Goal: Contribute content: Contribute content

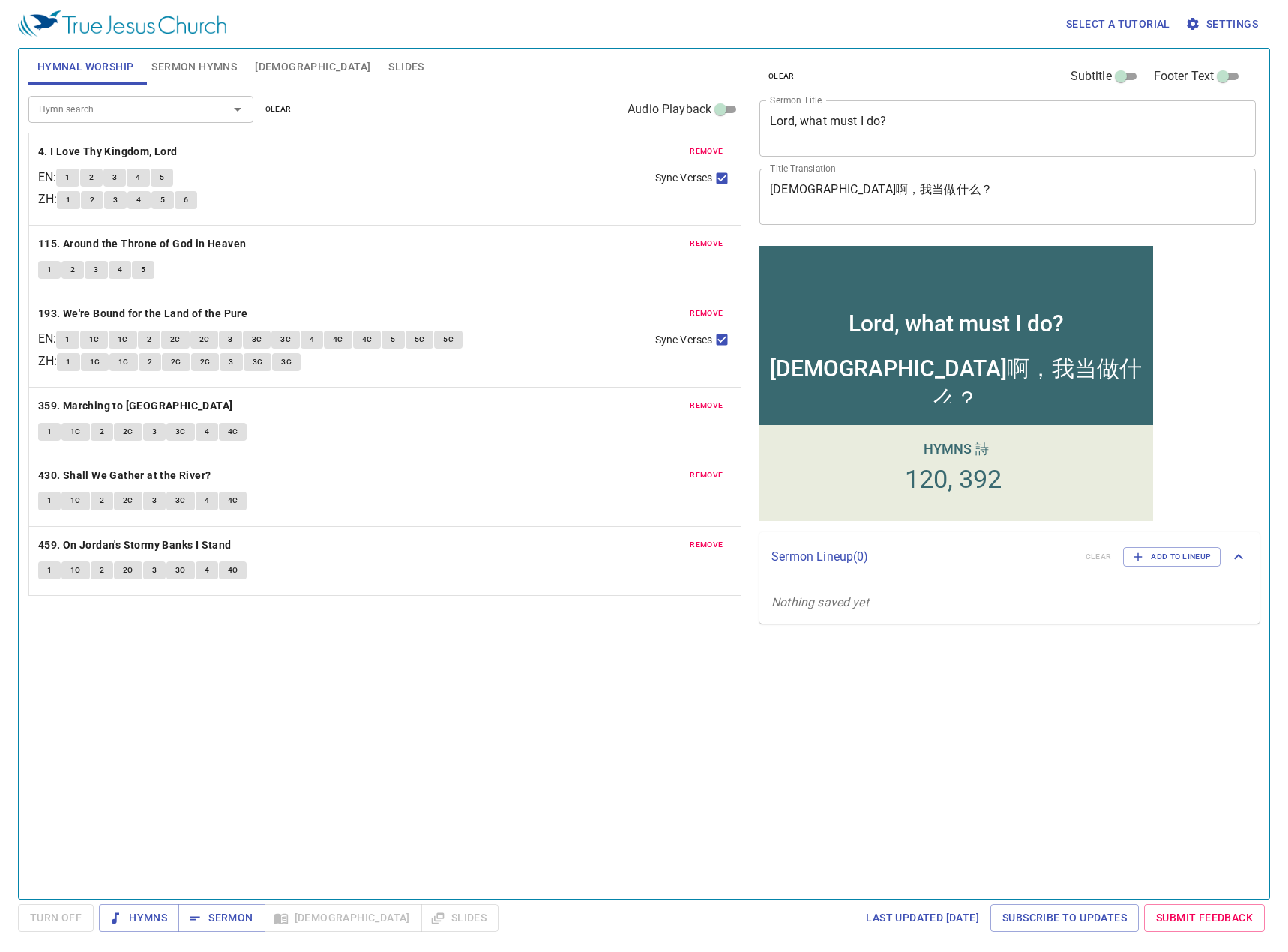
click at [1014, 390] on div "[DEMOGRAPHIC_DATA]啊，我当做什么？" at bounding box center [956, 372] width 394 height 61
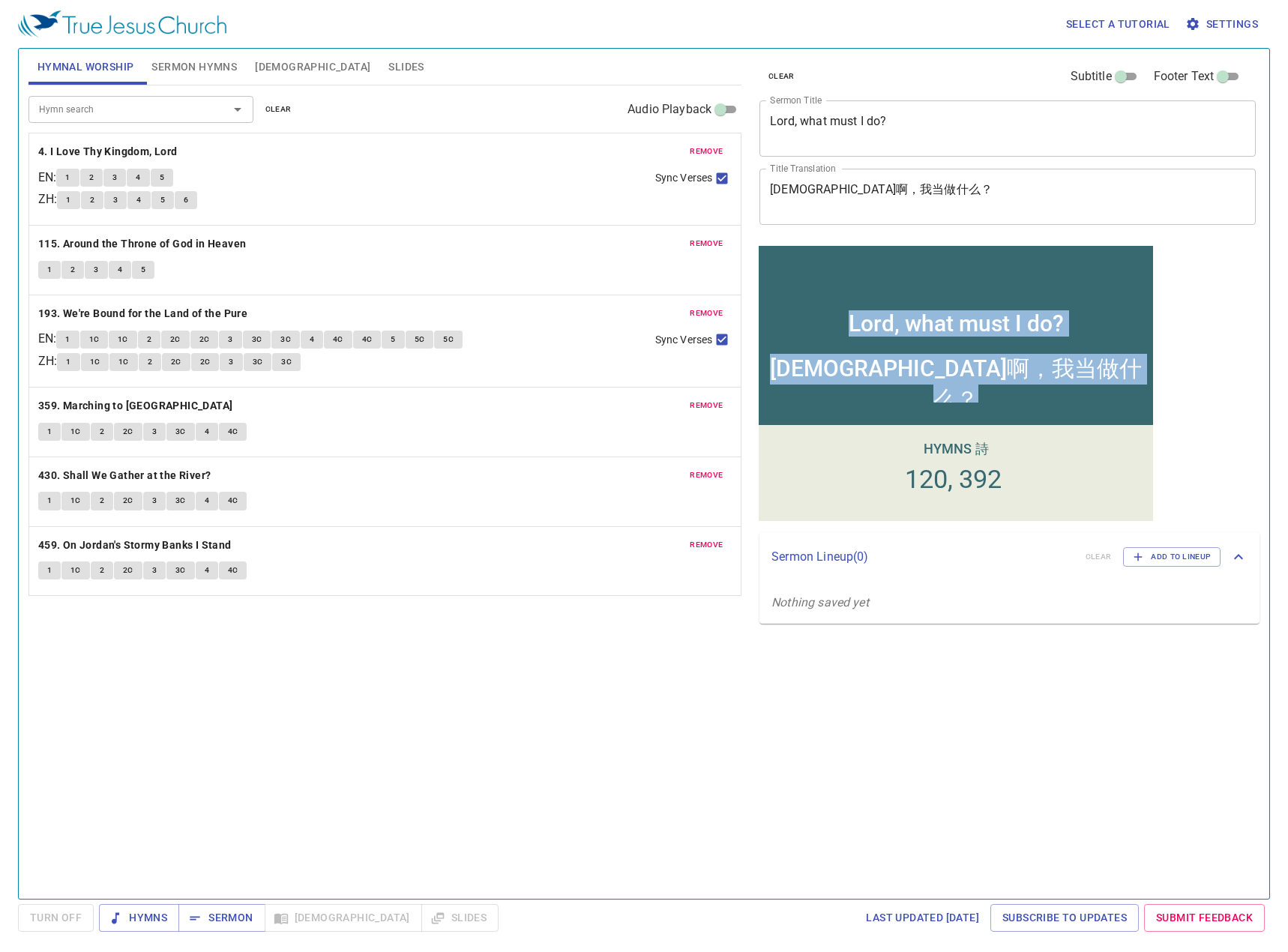
drag, startPoint x: 1057, startPoint y: 403, endPoint x: 1178, endPoint y: 416, distance: 121.7
click html "Lord, what must I do? Lord, what must I do? 主啊，我当做什么？ 主啊，我当做什么？ Hymns 詩 120 392"
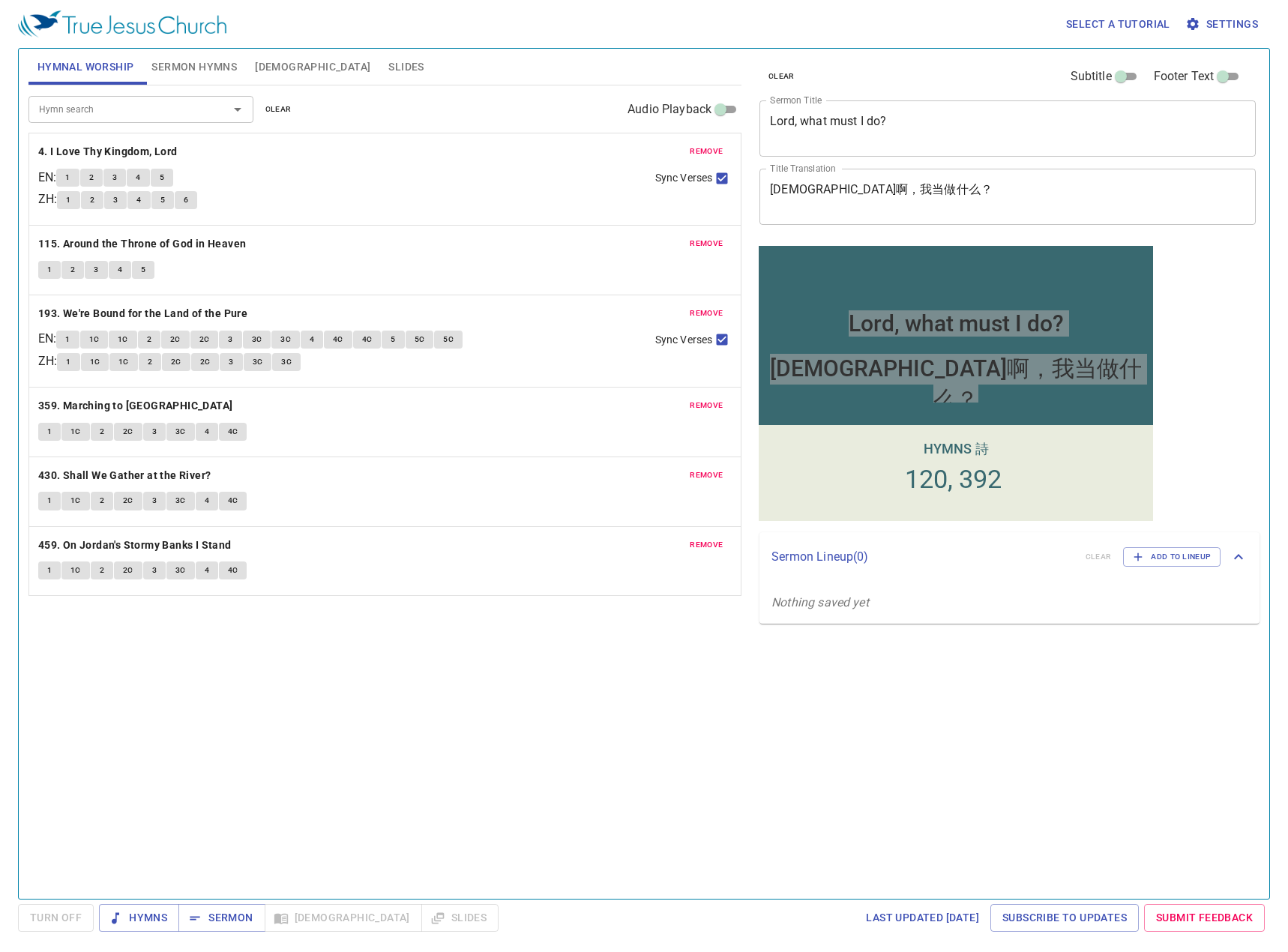
click at [1189, 400] on div "clear Subtitle Footer Text Sermon Title Lord, what must I do? x Sermon Title Ti…" at bounding box center [1006, 467] width 518 height 850
click at [903, 117] on textarea "Lord, what must I do?" at bounding box center [1008, 128] width 476 height 29
drag, startPoint x: 908, startPoint y: 116, endPoint x: 664, endPoint y: 114, distance: 244.0
click at [663, 114] on div "Hymnal Worship Sermon Hymns Bible Slides Hymn search Hymn search clear Audio Pl…" at bounding box center [644, 467] width 1243 height 850
drag, startPoint x: 909, startPoint y: 185, endPoint x: 743, endPoint y: 183, distance: 166.0
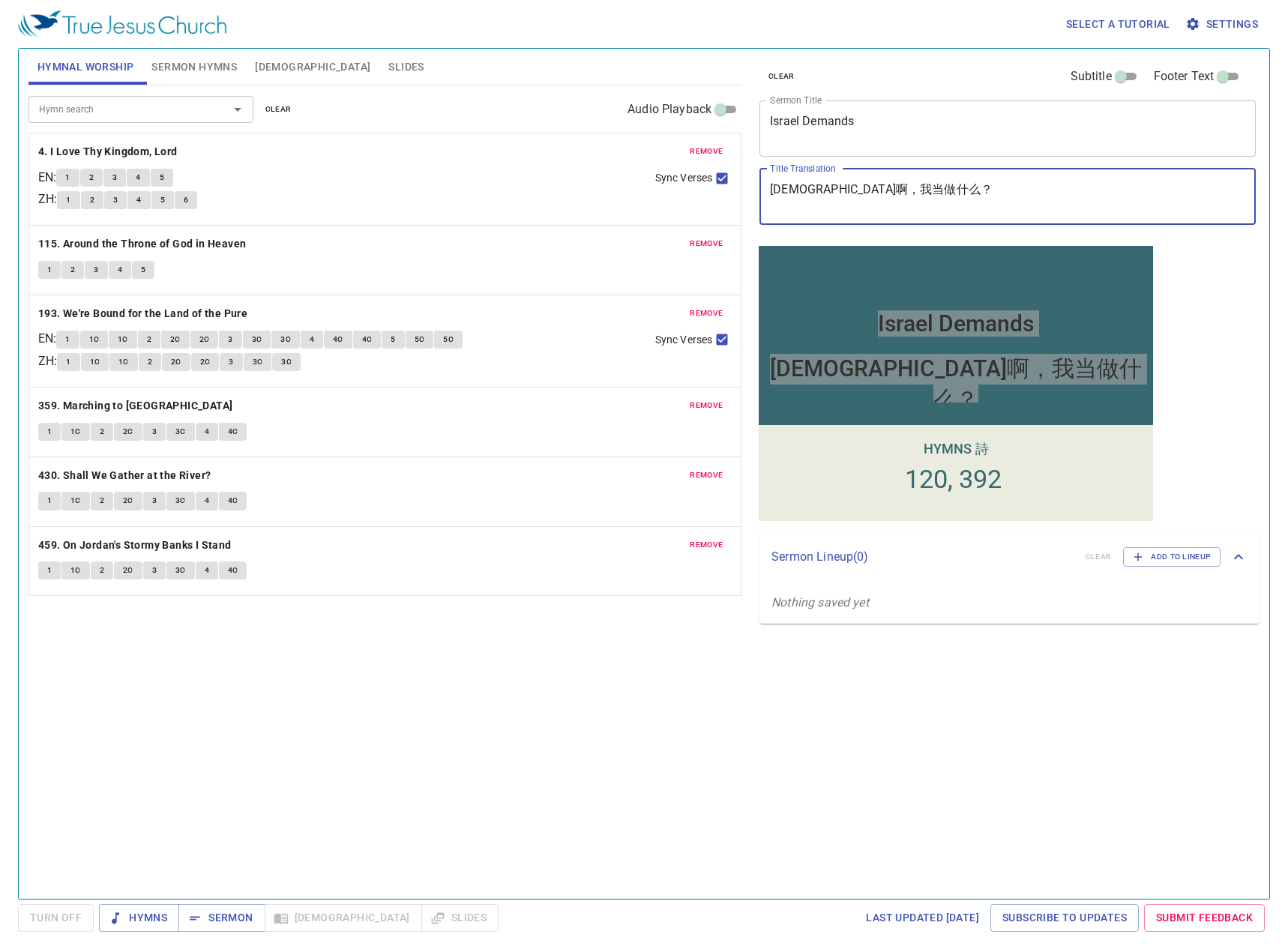
click at [743, 183] on div "Hymnal Worship Sermon Hymns Bible Slides Hymn search Hymn search clear Audio Pl…" at bounding box center [644, 467] width 1243 height 850
drag, startPoint x: 877, startPoint y: 126, endPoint x: 885, endPoint y: 124, distance: 8.2
click at [877, 125] on textarea "Israel Demands" at bounding box center [1008, 128] width 476 height 29
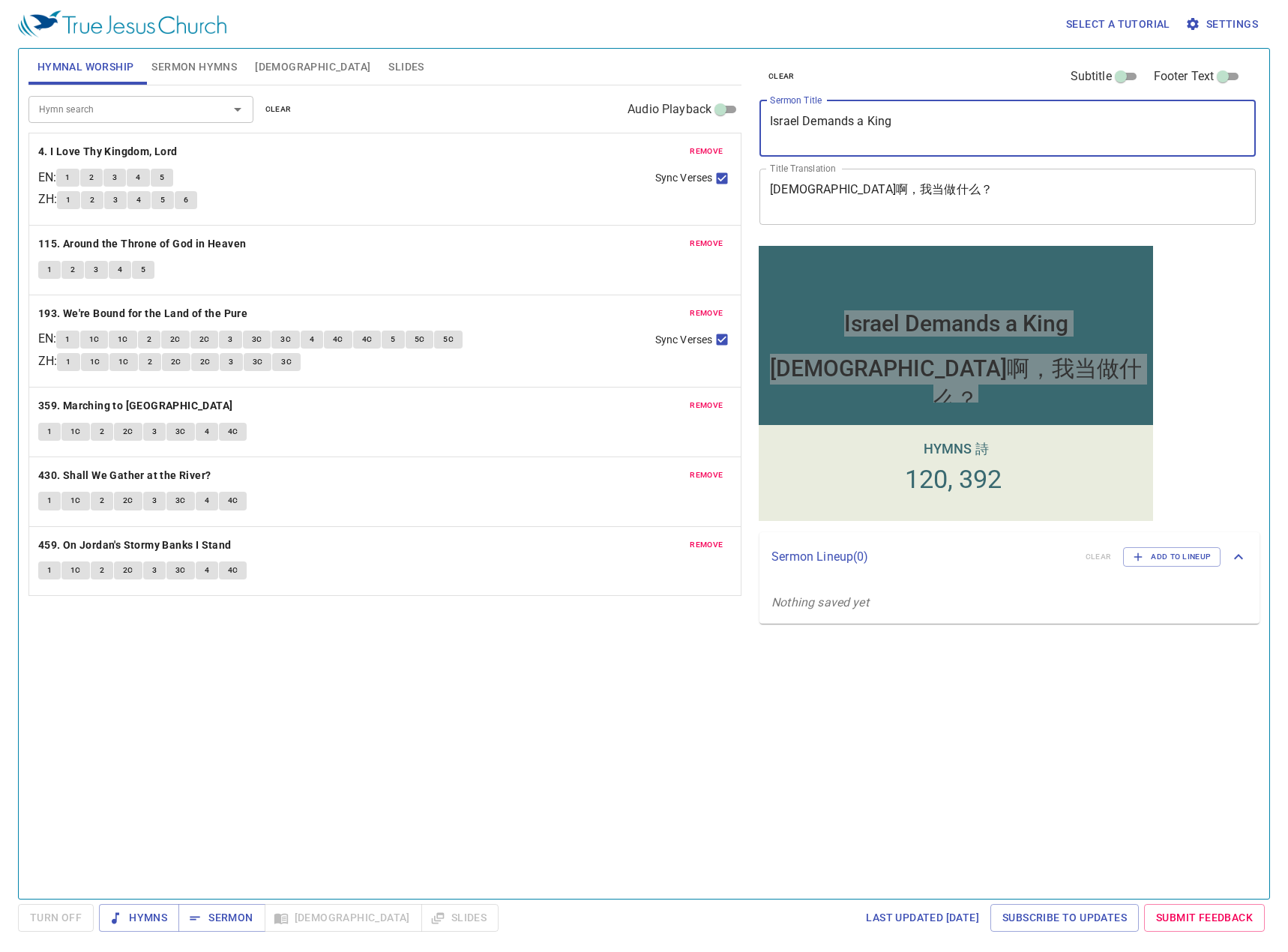
type textarea "Israel Demands a King"
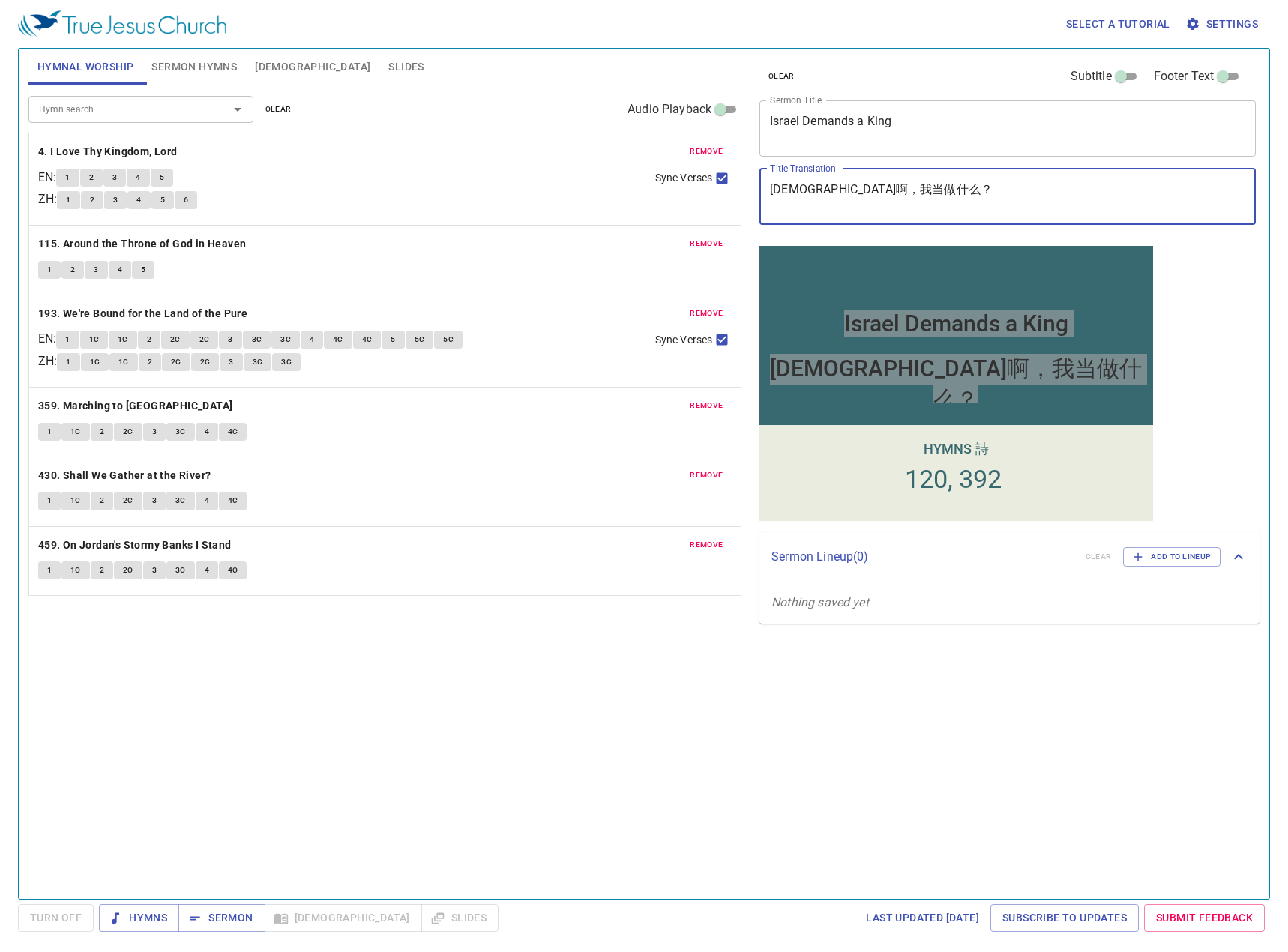
drag, startPoint x: 893, startPoint y: 185, endPoint x: 723, endPoint y: 186, distance: 170.0
click at [723, 186] on div "Hymnal Worship Sermon Hymns Bible Slides Hymn search Hymn search clear Audio Pl…" at bounding box center [644, 467] width 1243 height 850
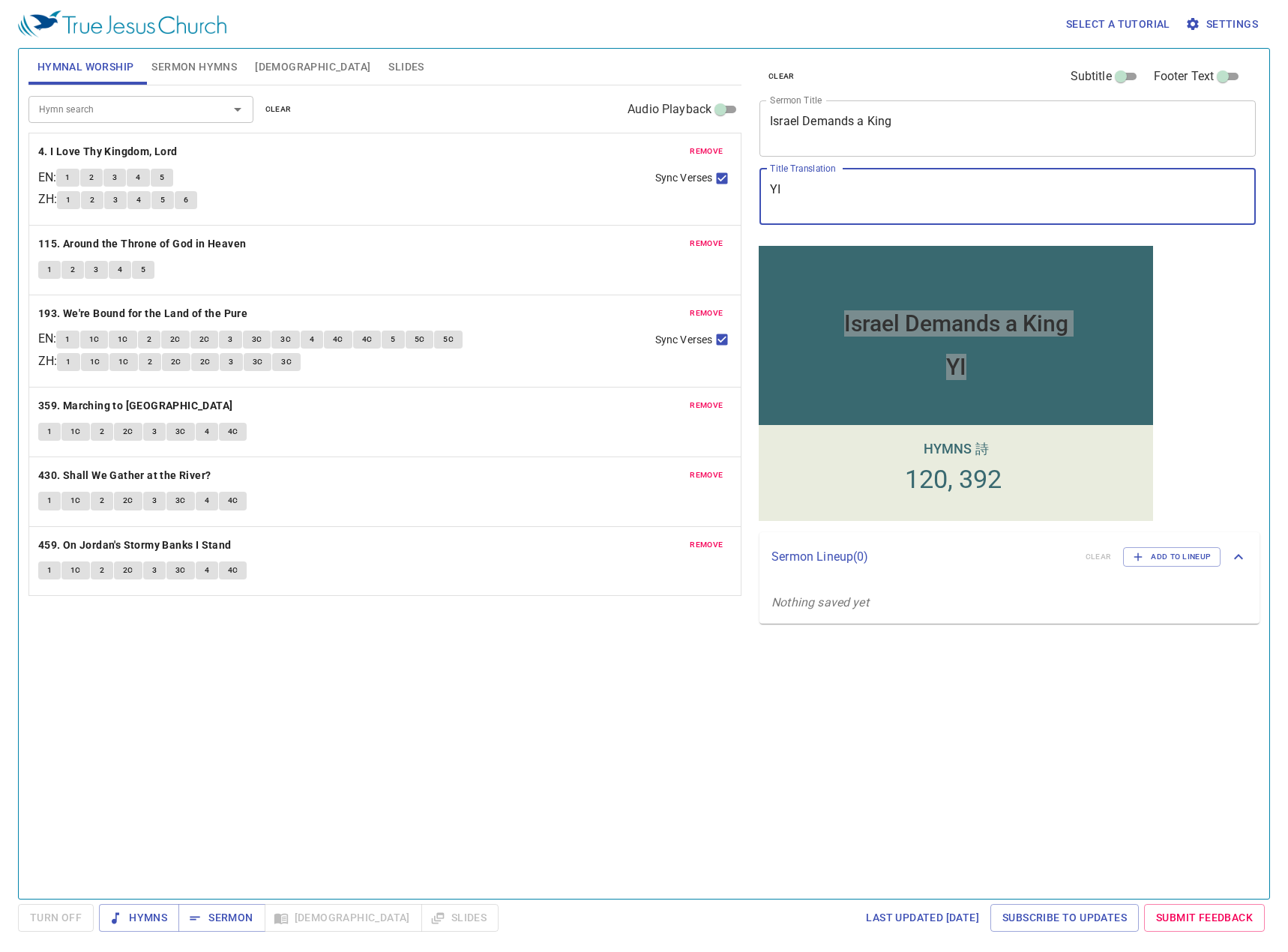
type textarea "Y"
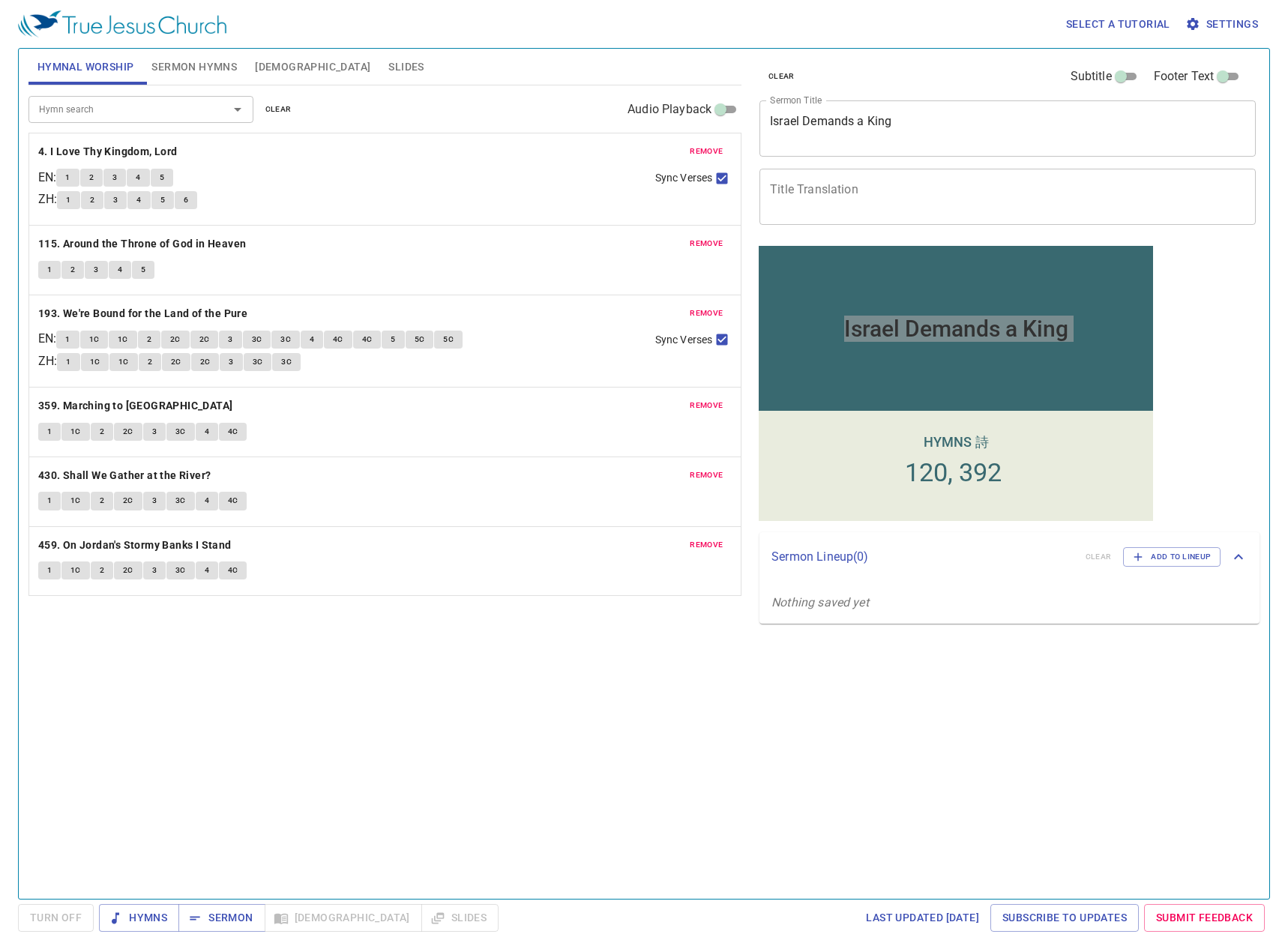
click at [840, 190] on textarea "Title Translation" at bounding box center [1008, 196] width 476 height 29
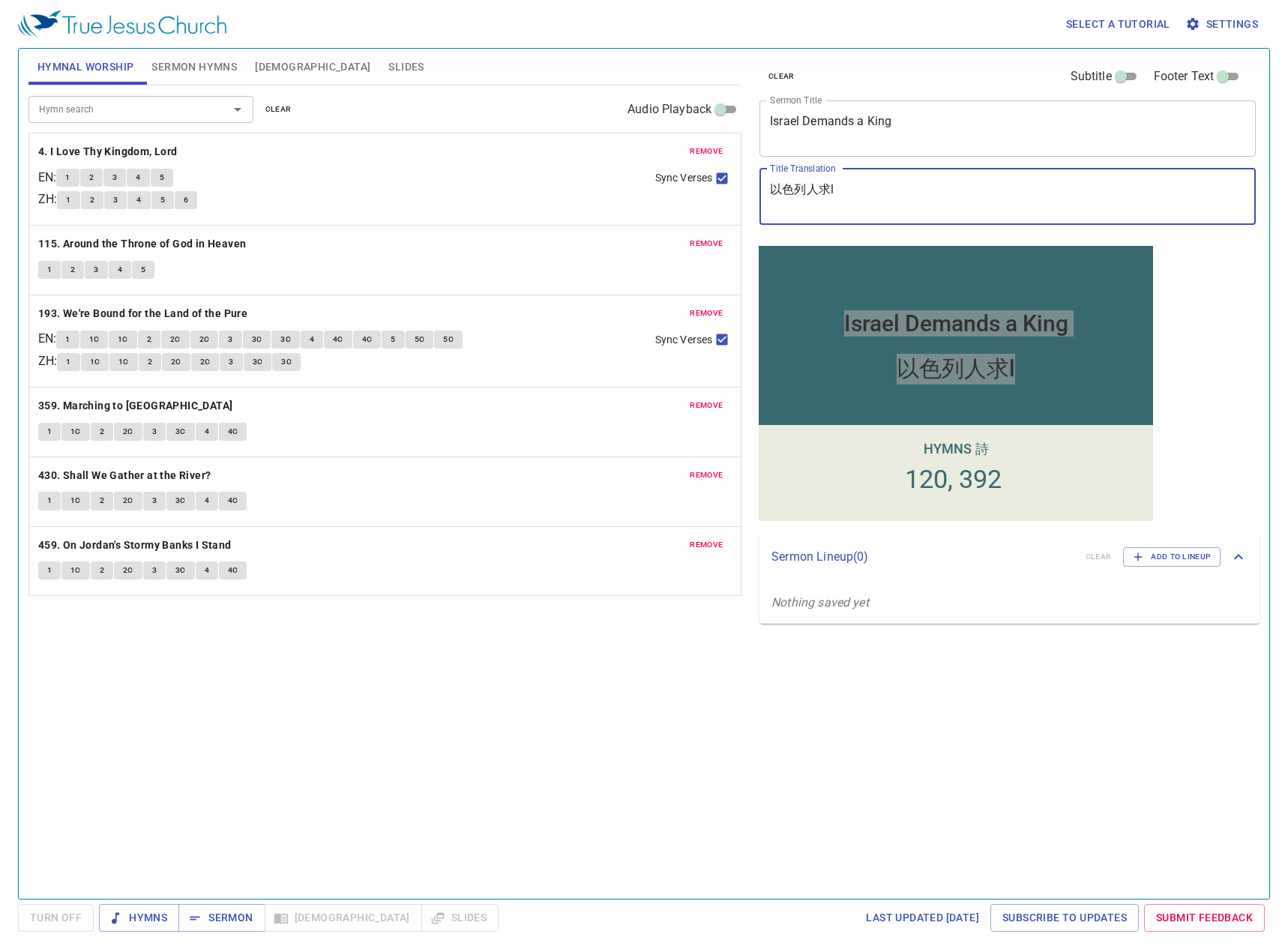
type textarea "以色列人求li"
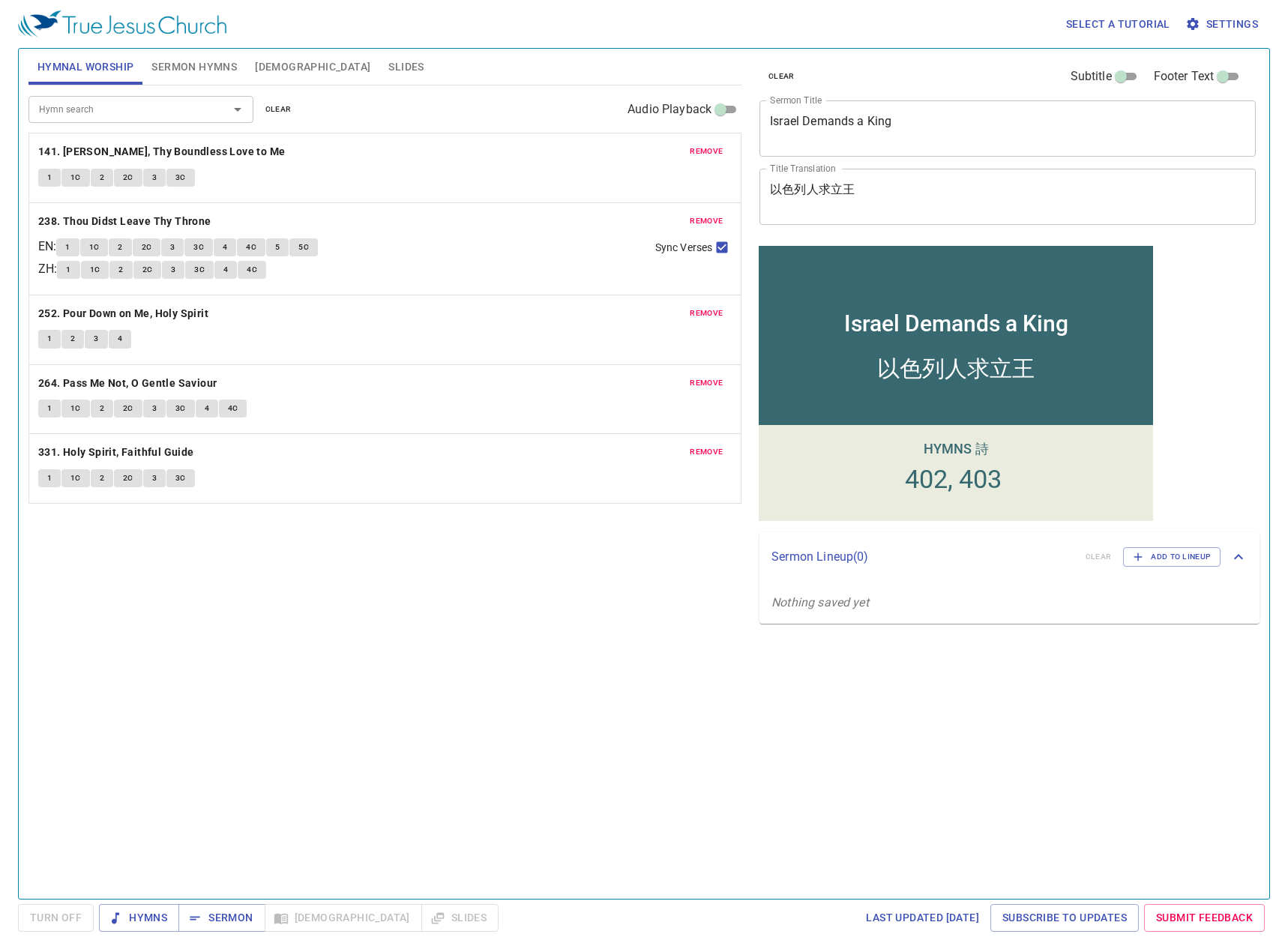
click at [1067, 356] on div "以色列人求立王" at bounding box center [956, 372] width 394 height 61
click at [236, 919] on span "Sermon" at bounding box center [221, 917] width 62 height 19
drag, startPoint x: 853, startPoint y: 191, endPoint x: 692, endPoint y: 195, distance: 161.0
click at [692, 195] on div "Hymnal Worship Sermon Hymns Bible Slides Hymn search Hymn search clear Audio Pl…" at bounding box center [644, 467] width 1243 height 850
click at [882, 124] on textarea "Israel Demands a King" at bounding box center [1008, 128] width 476 height 29
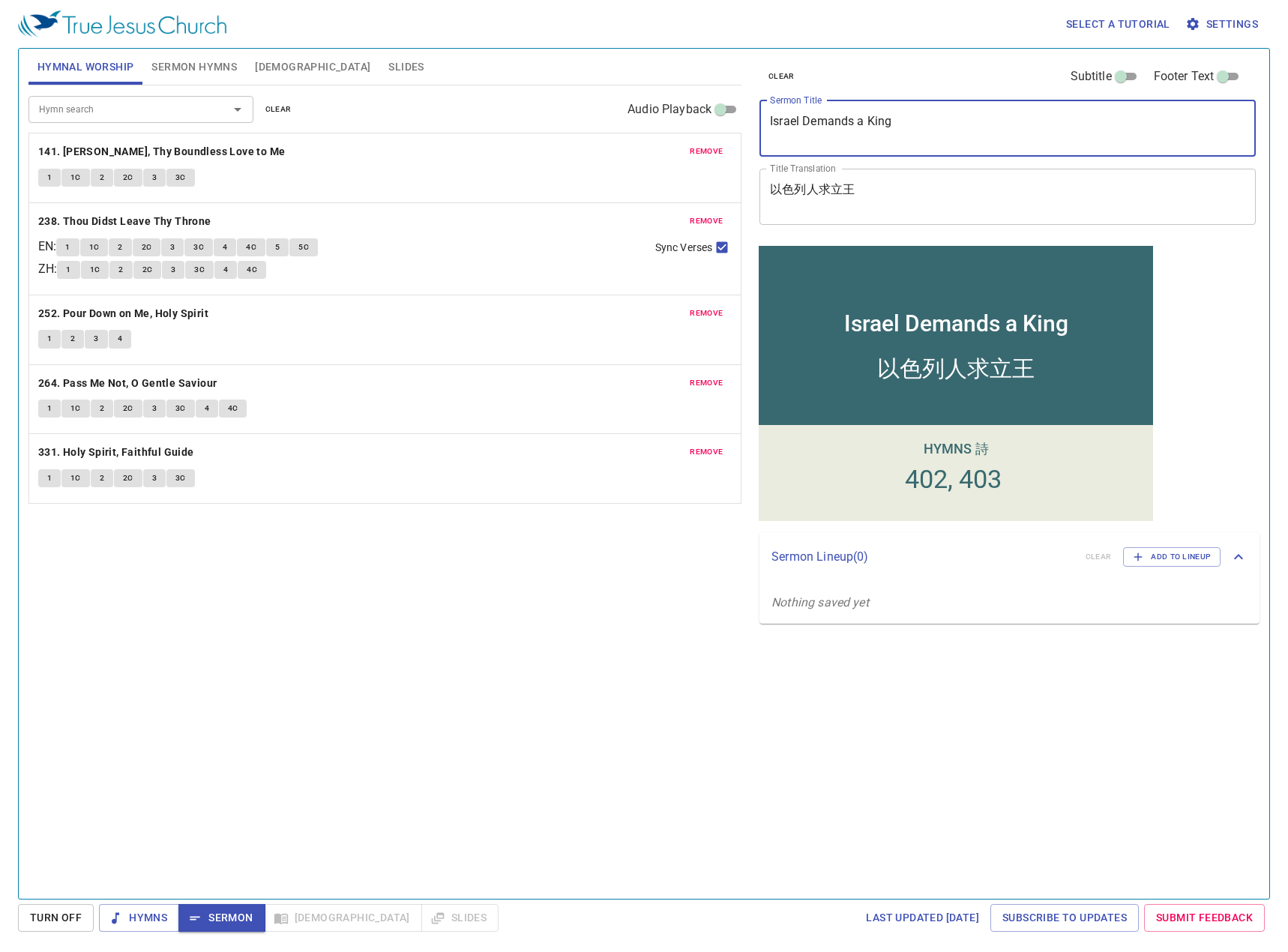
drag, startPoint x: 793, startPoint y: 117, endPoint x: 663, endPoint y: 117, distance: 130.0
click at [663, 117] on div "Hymnal Worship Sermon Hymns Bible Slides Hymn search Hymn search clear Audio Pl…" at bounding box center [644, 467] width 1243 height 850
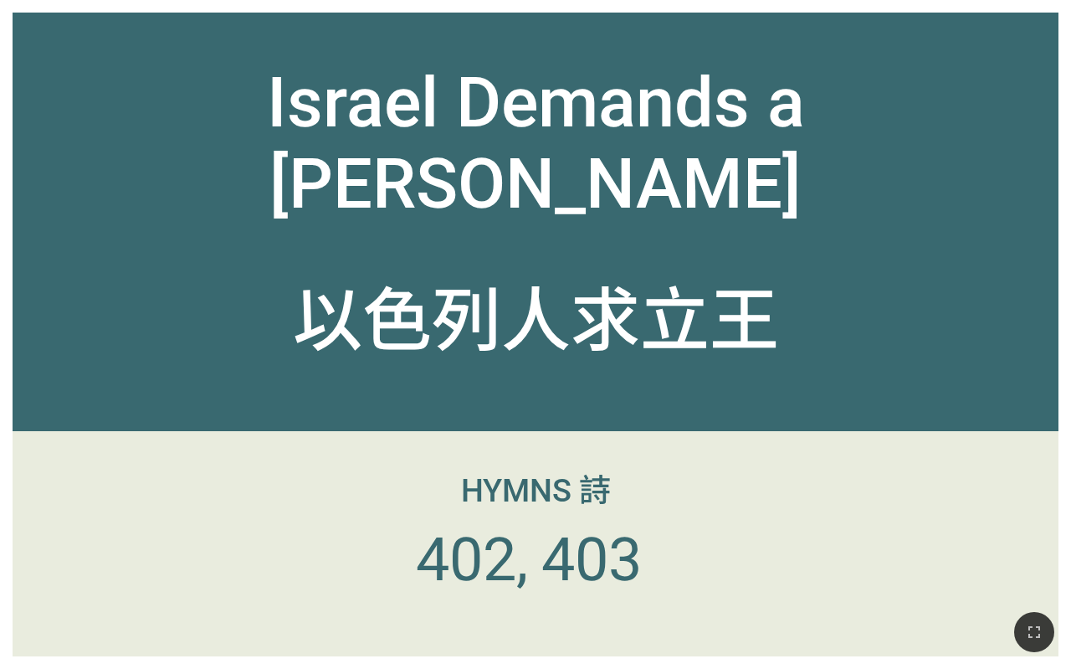
drag, startPoint x: 1038, startPoint y: 641, endPoint x: 1147, endPoint y: 800, distance: 193.1
click at [1038, 641] on icon "button" at bounding box center [1034, 632] width 20 height 20
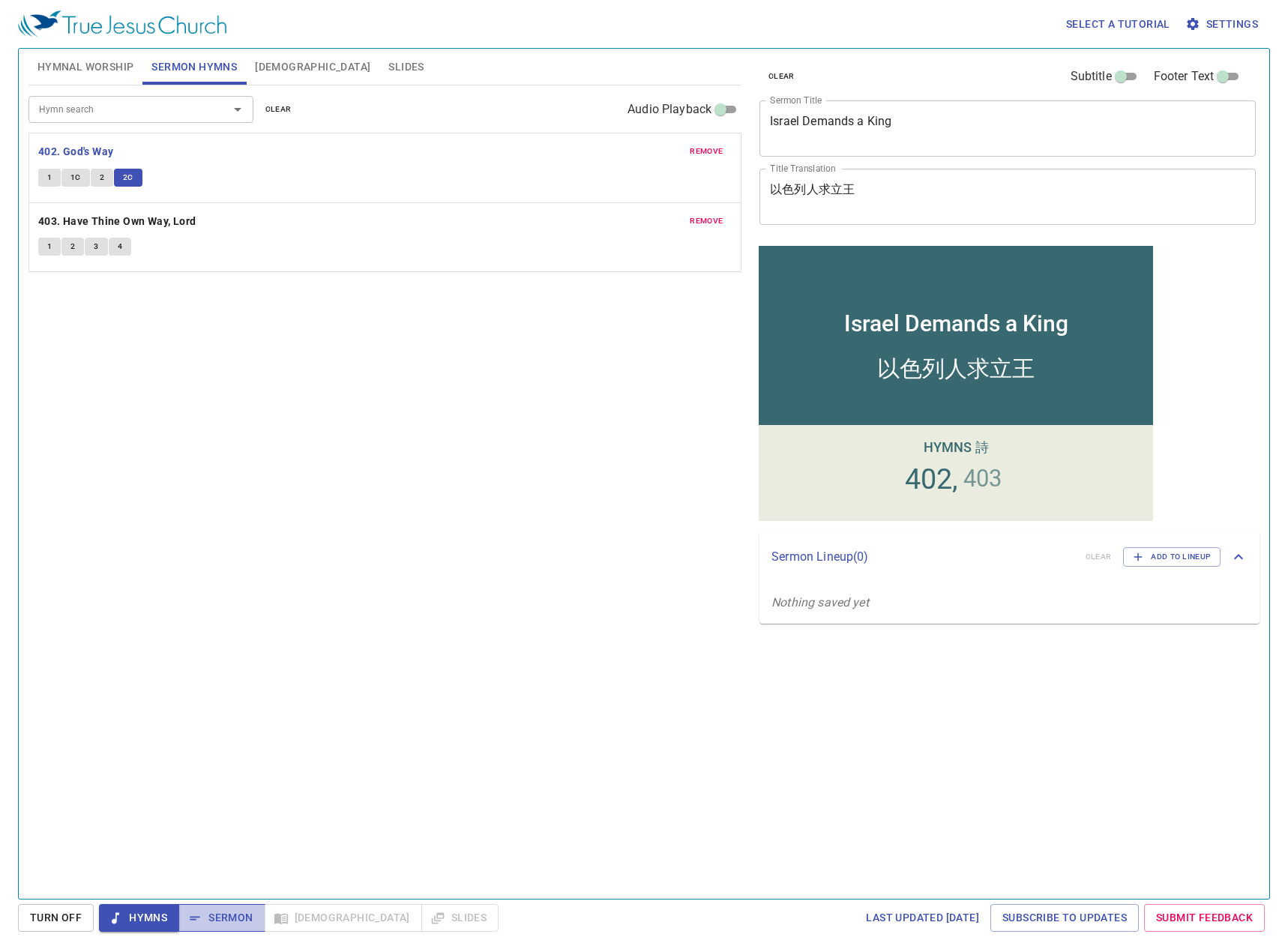
click at [228, 922] on span "Sermon" at bounding box center [221, 917] width 62 height 19
